Goal: Task Accomplishment & Management: Manage account settings

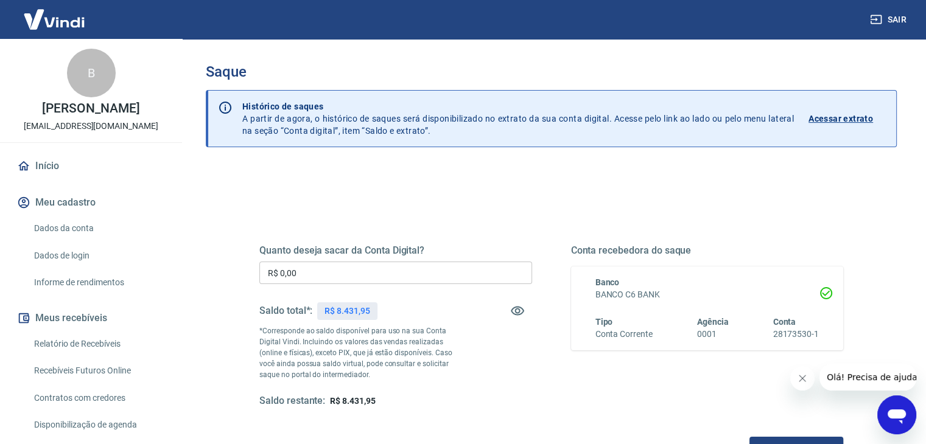
click at [385, 272] on input "R$ 0,00" at bounding box center [395, 273] width 273 height 23
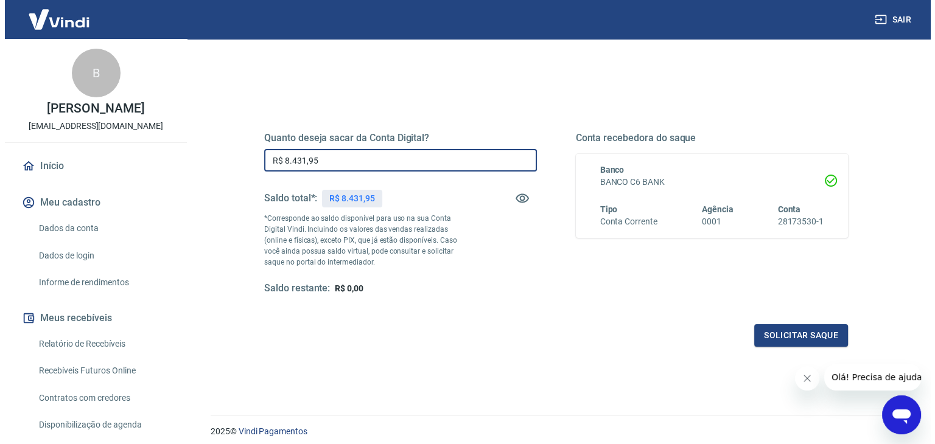
scroll to position [157, 0]
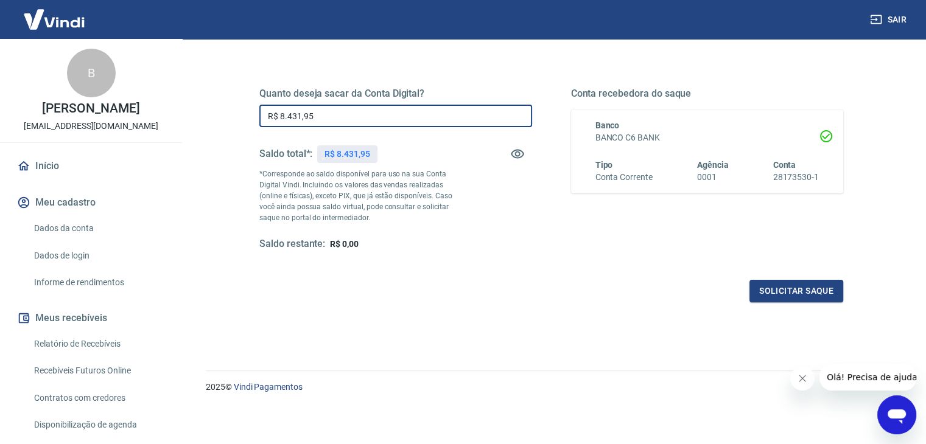
type input "R$ 8.431,95"
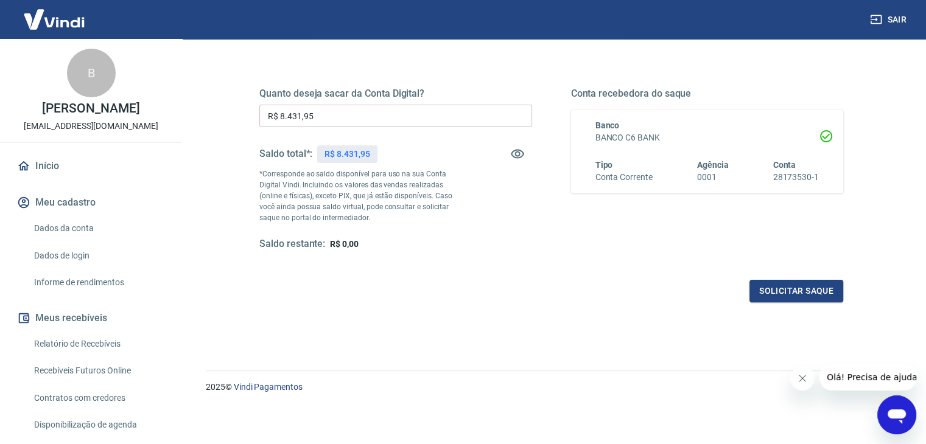
click at [740, 284] on div "Solicitar saque" at bounding box center [551, 291] width 584 height 23
click at [762, 289] on button "Solicitar saque" at bounding box center [796, 291] width 94 height 23
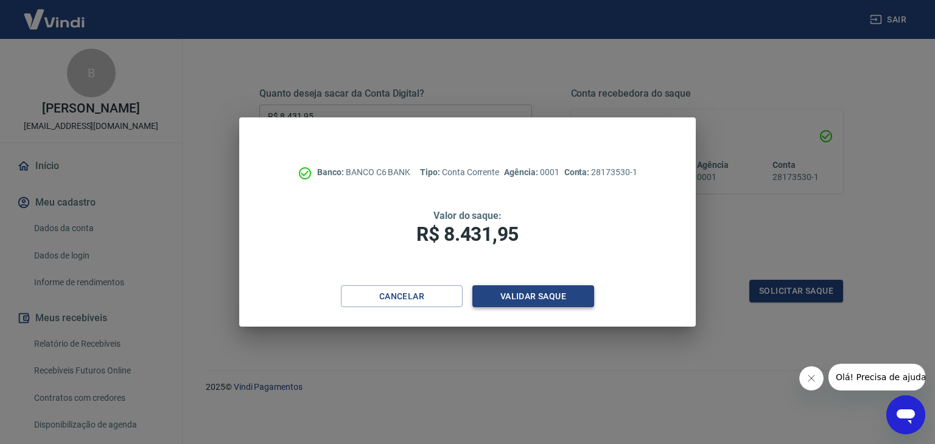
click at [584, 298] on button "Validar saque" at bounding box center [533, 297] width 122 height 23
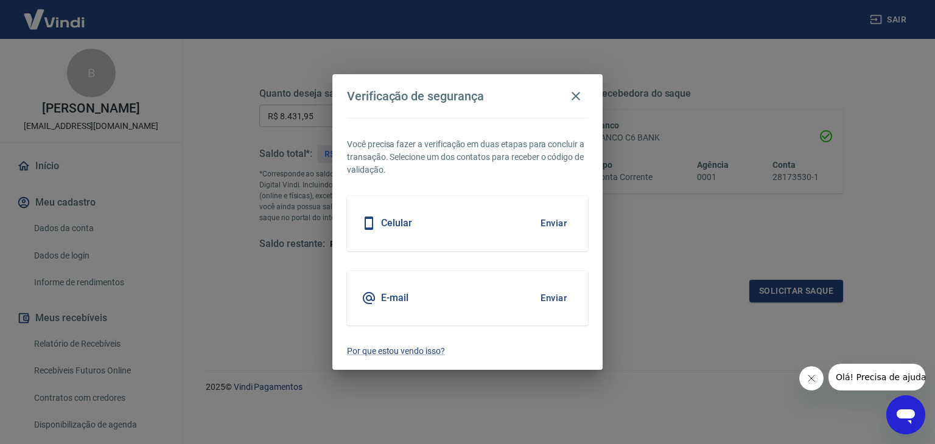
click at [570, 226] on button "Enviar" at bounding box center [554, 224] width 40 height 26
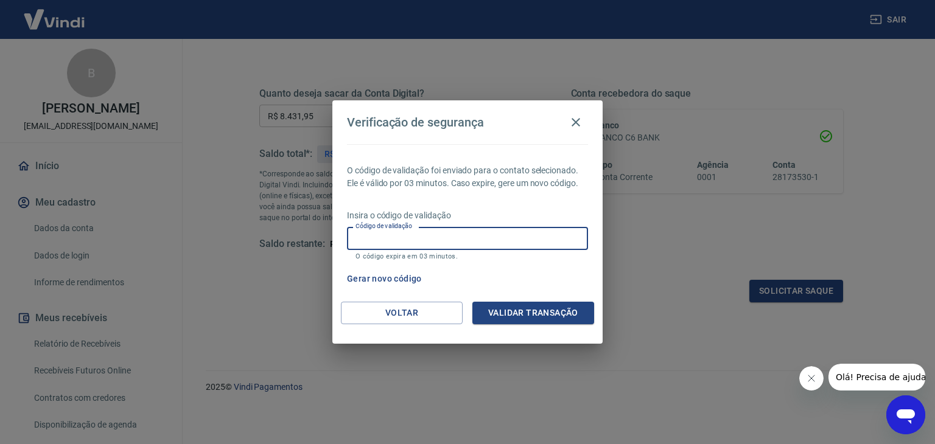
click at [552, 233] on input "Código de validação" at bounding box center [467, 238] width 241 height 23
type input "851852"
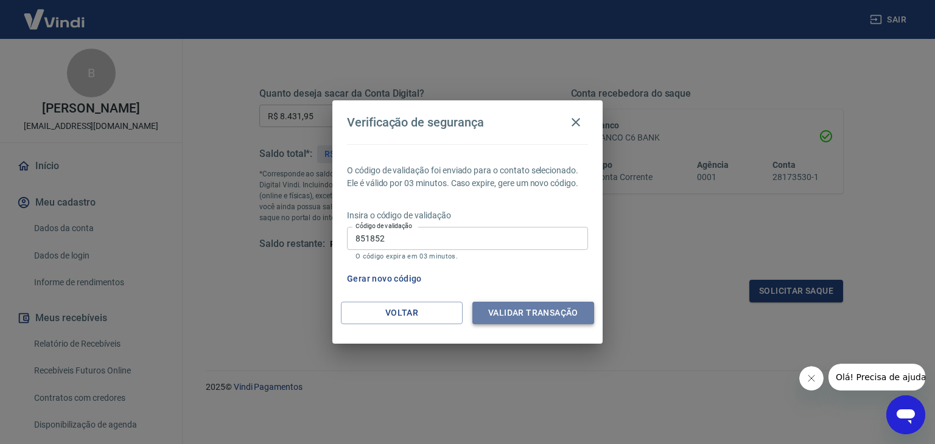
click at [543, 318] on button "Validar transação" at bounding box center [533, 313] width 122 height 23
